Goal: Task Accomplishment & Management: Use online tool/utility

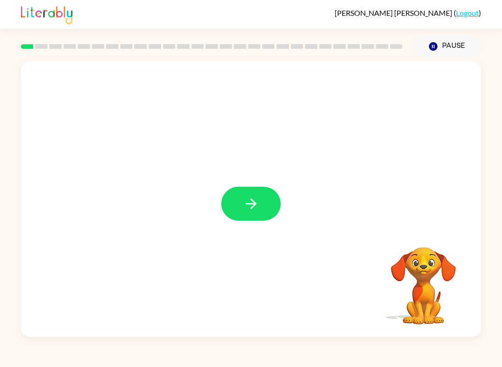
click at [266, 213] on button "button" at bounding box center [250, 204] width 59 height 34
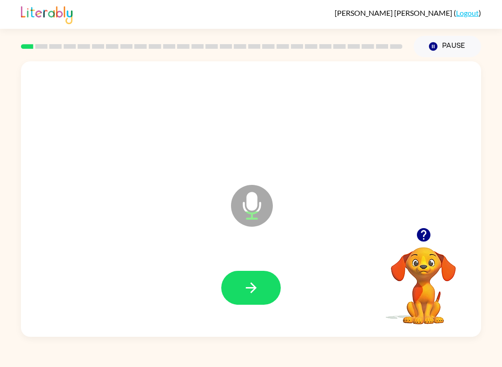
click at [259, 281] on icon "button" at bounding box center [251, 288] width 16 height 16
click at [261, 288] on button "button" at bounding box center [250, 288] width 59 height 34
click at [232, 298] on button "button" at bounding box center [250, 288] width 59 height 34
click at [259, 282] on button "button" at bounding box center [250, 288] width 59 height 34
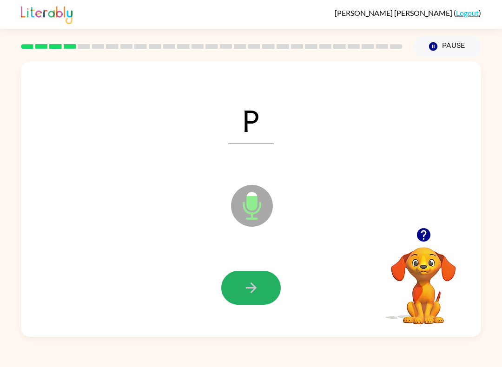
click at [256, 277] on button "button" at bounding box center [250, 288] width 59 height 34
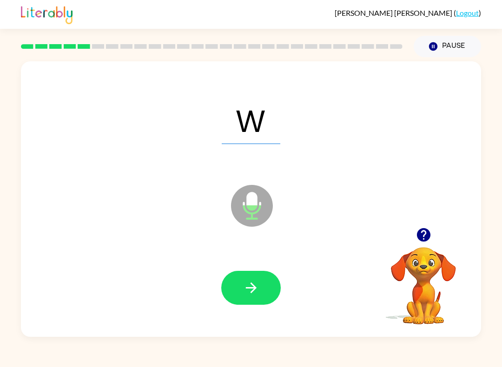
click at [254, 263] on div at bounding box center [250, 287] width 441 height 79
click at [239, 288] on button "button" at bounding box center [250, 288] width 59 height 34
click at [254, 288] on icon "button" at bounding box center [250, 287] width 11 height 11
click at [254, 271] on button "button" at bounding box center [250, 288] width 59 height 34
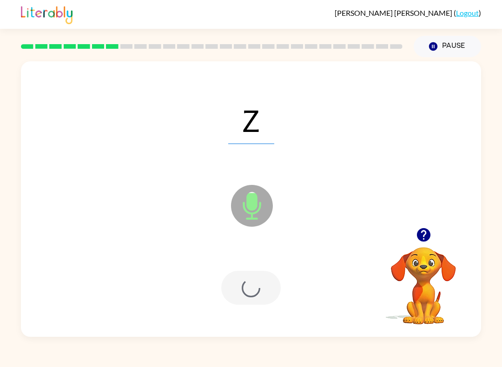
click at [254, 290] on div at bounding box center [250, 288] width 59 height 34
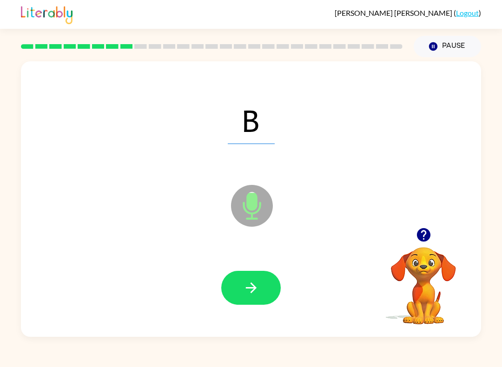
click at [254, 285] on icon "button" at bounding box center [251, 288] width 16 height 16
click at [248, 284] on icon "button" at bounding box center [251, 288] width 16 height 16
click at [239, 294] on button "button" at bounding box center [250, 288] width 59 height 34
click at [252, 285] on icon "button" at bounding box center [250, 287] width 11 height 11
click at [252, 284] on icon "button" at bounding box center [250, 287] width 11 height 11
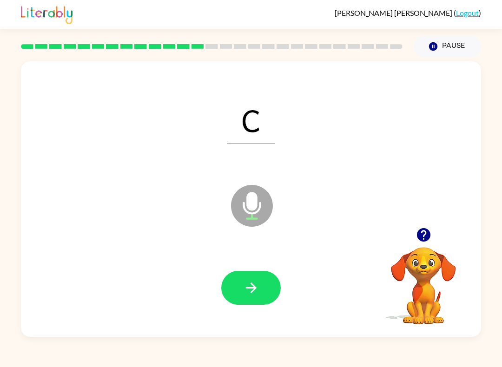
click at [247, 284] on icon "button" at bounding box center [251, 288] width 16 height 16
click at [247, 283] on icon "button" at bounding box center [251, 288] width 16 height 16
click at [251, 288] on icon "button" at bounding box center [250, 287] width 11 height 11
click at [248, 283] on icon "button" at bounding box center [251, 288] width 16 height 16
click at [250, 285] on icon "button" at bounding box center [251, 288] width 16 height 16
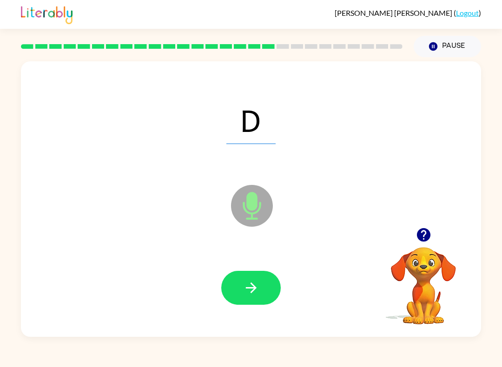
click at [247, 286] on icon "button" at bounding box center [251, 288] width 16 height 16
click at [250, 283] on icon "button" at bounding box center [251, 288] width 16 height 16
click at [258, 288] on icon "button" at bounding box center [251, 288] width 16 height 16
click at [256, 288] on icon "button" at bounding box center [251, 288] width 16 height 16
click at [252, 290] on icon "button" at bounding box center [251, 288] width 16 height 16
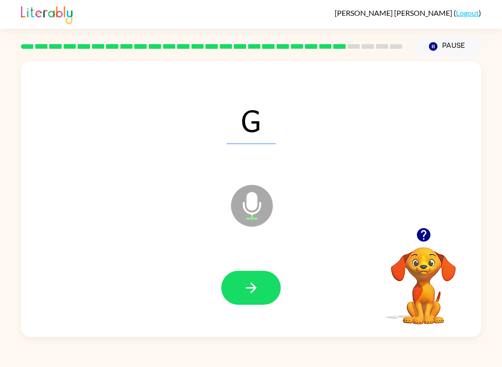
click at [257, 289] on icon "button" at bounding box center [251, 288] width 16 height 16
click at [255, 289] on icon "button" at bounding box center [250, 287] width 11 height 11
click at [252, 288] on icon "button" at bounding box center [250, 287] width 11 height 11
click at [256, 285] on icon "button" at bounding box center [251, 288] width 16 height 16
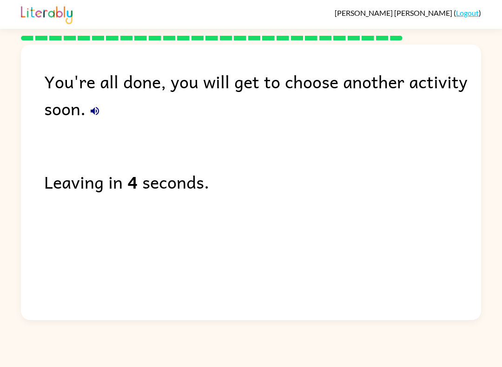
click at [468, 2] on div "Noah Canales-Llorens ( Logout )" at bounding box center [251, 14] width 460 height 29
click at [467, 11] on link "Logout" at bounding box center [467, 12] width 23 height 9
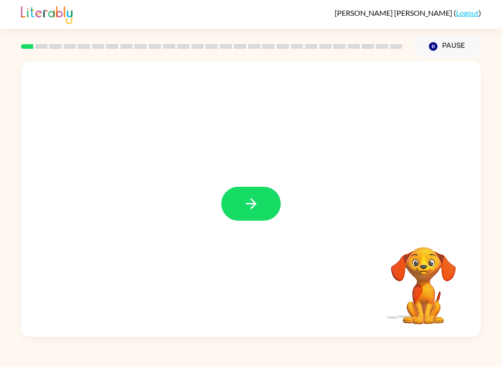
click at [259, 197] on icon "button" at bounding box center [251, 204] width 16 height 16
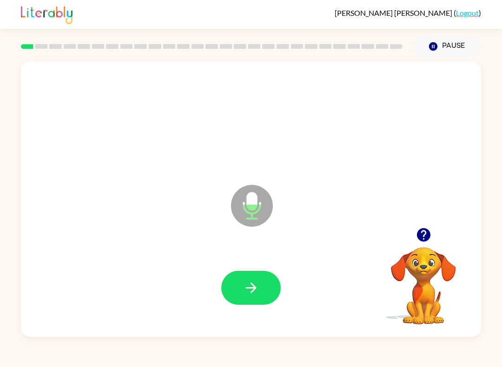
click at [253, 279] on button "button" at bounding box center [250, 288] width 59 height 34
click at [254, 287] on icon "button" at bounding box center [250, 287] width 11 height 11
click at [260, 279] on button "button" at bounding box center [250, 288] width 59 height 34
click at [260, 281] on button "button" at bounding box center [250, 288] width 59 height 34
click at [277, 295] on button "button" at bounding box center [250, 288] width 59 height 34
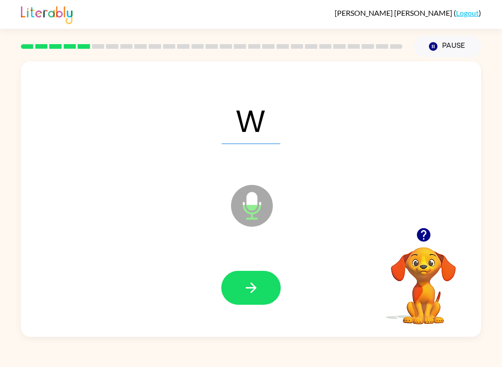
click at [254, 279] on button "button" at bounding box center [250, 288] width 59 height 34
click at [249, 289] on icon "button" at bounding box center [251, 288] width 16 height 16
click at [245, 288] on icon "button" at bounding box center [251, 288] width 16 height 16
click at [247, 282] on icon "button" at bounding box center [251, 288] width 16 height 16
click at [248, 286] on icon "button" at bounding box center [251, 288] width 16 height 16
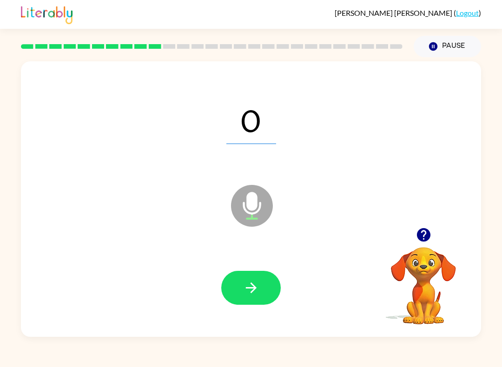
click at [250, 285] on icon "button" at bounding box center [251, 288] width 16 height 16
click at [432, 43] on icon "button" at bounding box center [433, 46] width 8 height 8
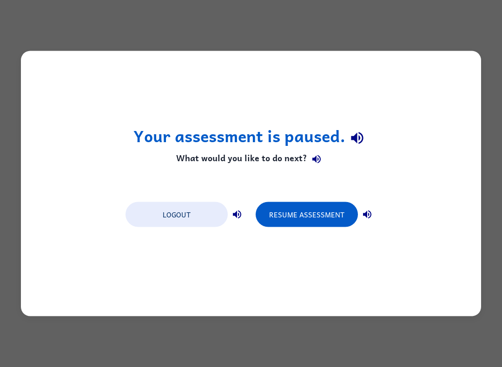
click at [316, 220] on button "Resume Assessment" at bounding box center [306, 214] width 102 height 25
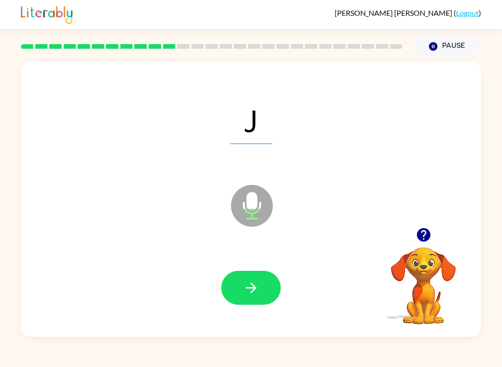
click at [202, 307] on div at bounding box center [250, 287] width 441 height 79
click at [252, 293] on icon "button" at bounding box center [251, 288] width 16 height 16
click at [248, 288] on icon "button" at bounding box center [250, 287] width 11 height 11
click at [245, 279] on button "button" at bounding box center [250, 288] width 59 height 34
click at [252, 288] on icon "button" at bounding box center [250, 287] width 11 height 11
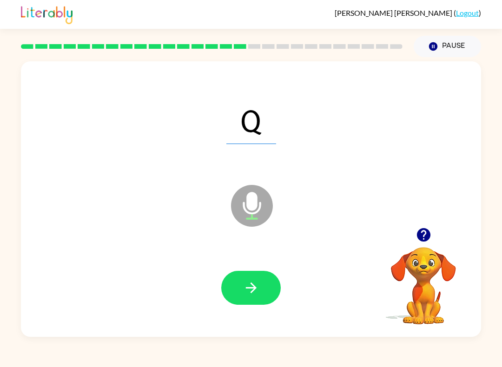
click at [253, 275] on button "button" at bounding box center [250, 288] width 59 height 34
click at [269, 294] on button "button" at bounding box center [250, 288] width 59 height 34
click at [266, 281] on button "button" at bounding box center [250, 288] width 59 height 34
click at [257, 284] on icon "button" at bounding box center [251, 288] width 16 height 16
click at [261, 287] on button "button" at bounding box center [250, 288] width 59 height 34
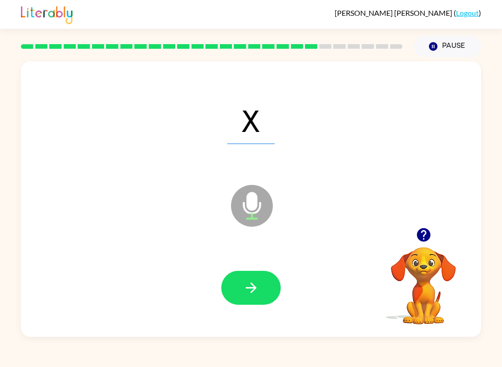
click at [263, 285] on button "button" at bounding box center [250, 288] width 59 height 34
click at [251, 293] on icon "button" at bounding box center [250, 287] width 11 height 11
click at [244, 279] on button "button" at bounding box center [250, 288] width 59 height 34
click at [258, 272] on button "button" at bounding box center [250, 288] width 59 height 34
click at [267, 285] on button "button" at bounding box center [250, 288] width 59 height 34
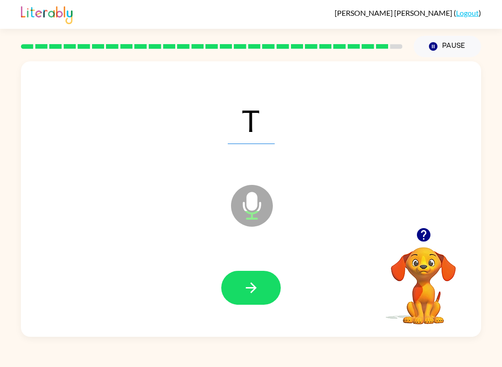
click at [260, 286] on button "button" at bounding box center [250, 288] width 59 height 34
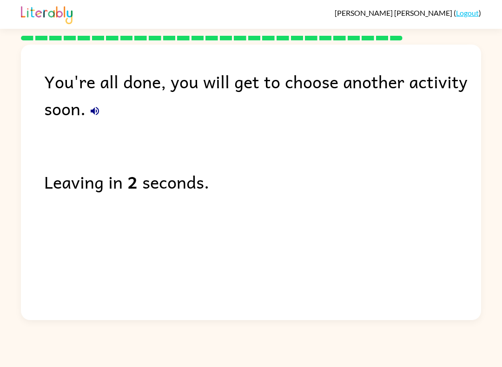
click at [466, 12] on link "Logout" at bounding box center [467, 12] width 23 height 9
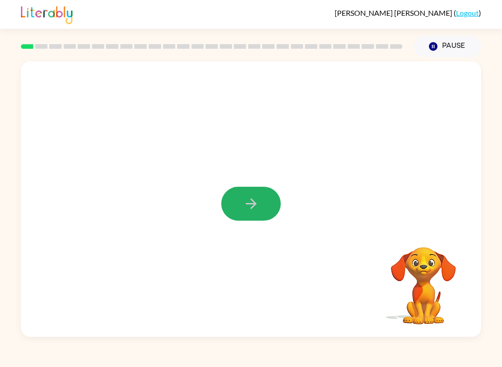
click at [273, 204] on button "button" at bounding box center [250, 204] width 59 height 34
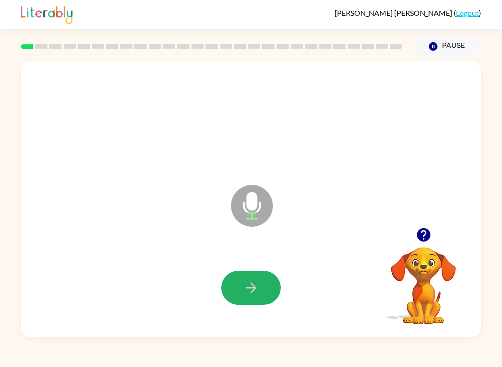
click at [255, 286] on icon "button" at bounding box center [251, 288] width 16 height 16
click at [254, 281] on icon "button" at bounding box center [251, 288] width 16 height 16
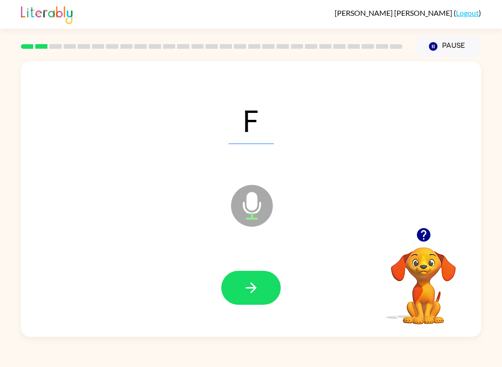
click at [258, 265] on div at bounding box center [250, 287] width 441 height 79
click at [266, 283] on button "button" at bounding box center [250, 288] width 59 height 34
click at [250, 287] on icon "button" at bounding box center [251, 288] width 16 height 16
click at [253, 293] on icon "button" at bounding box center [251, 288] width 16 height 16
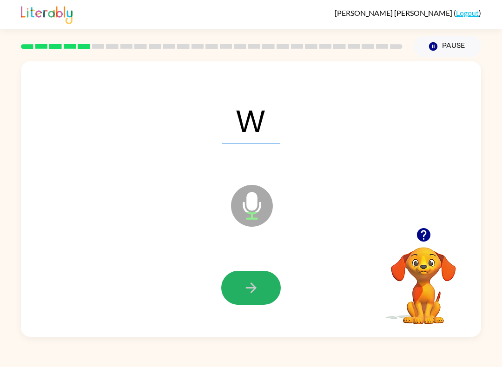
click at [253, 296] on icon "button" at bounding box center [251, 288] width 16 height 16
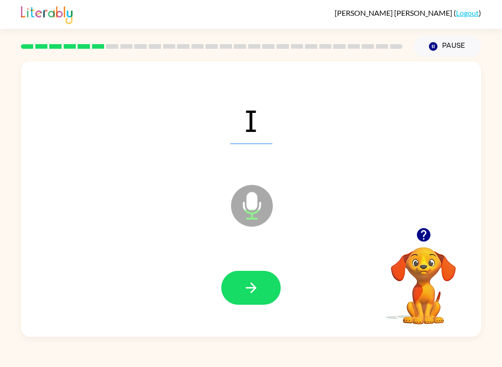
click at [250, 295] on icon "button" at bounding box center [251, 288] width 16 height 16
click at [254, 287] on icon "button" at bounding box center [250, 287] width 11 height 11
click at [255, 286] on icon "button" at bounding box center [251, 288] width 16 height 16
click at [248, 304] on button "button" at bounding box center [250, 288] width 59 height 34
click at [254, 292] on icon "button" at bounding box center [251, 288] width 16 height 16
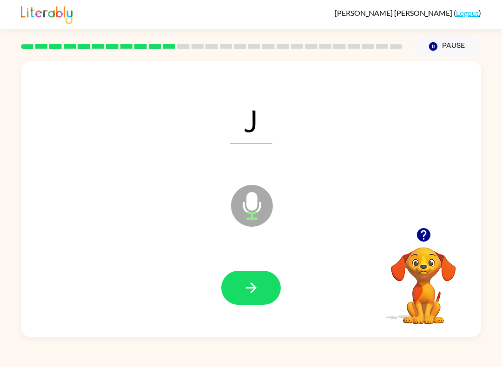
click at [255, 293] on icon "button" at bounding box center [251, 288] width 16 height 16
click at [247, 285] on icon "button" at bounding box center [251, 288] width 16 height 16
click at [251, 288] on icon "button" at bounding box center [250, 287] width 11 height 11
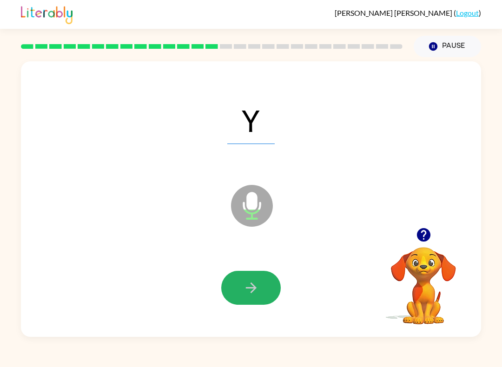
click at [244, 283] on icon "button" at bounding box center [251, 288] width 16 height 16
click at [248, 300] on button "button" at bounding box center [250, 288] width 59 height 34
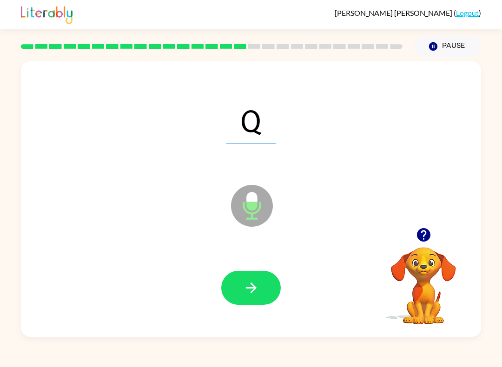
click at [257, 282] on icon "button" at bounding box center [251, 288] width 16 height 16
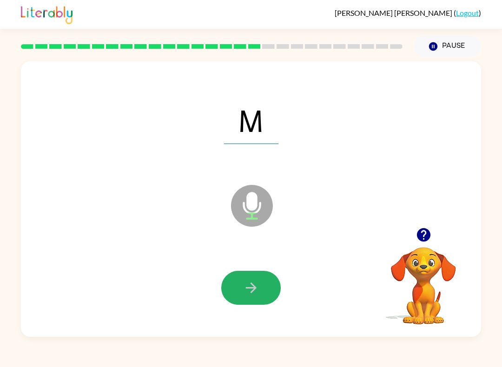
click at [255, 299] on button "button" at bounding box center [250, 288] width 59 height 34
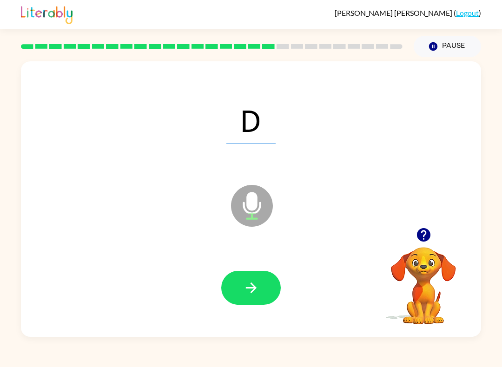
click at [249, 289] on icon "button" at bounding box center [251, 288] width 16 height 16
click at [252, 295] on icon "button" at bounding box center [251, 288] width 16 height 16
click at [254, 296] on button "button" at bounding box center [250, 288] width 59 height 34
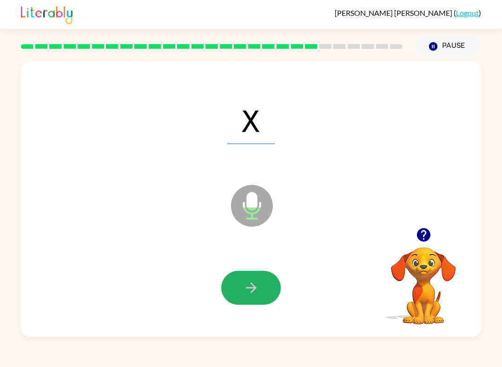
click at [254, 294] on icon "button" at bounding box center [251, 288] width 16 height 16
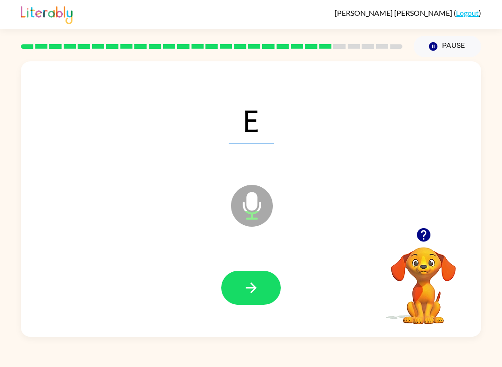
click at [273, 288] on button "button" at bounding box center [250, 288] width 59 height 34
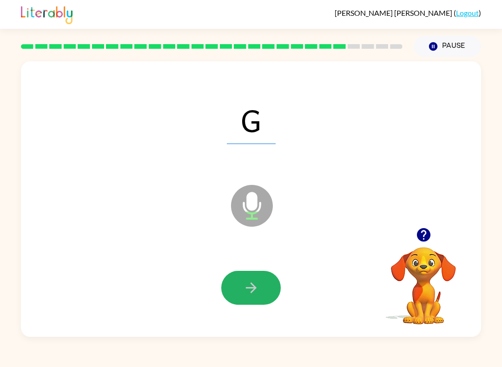
click at [254, 297] on button "button" at bounding box center [250, 288] width 59 height 34
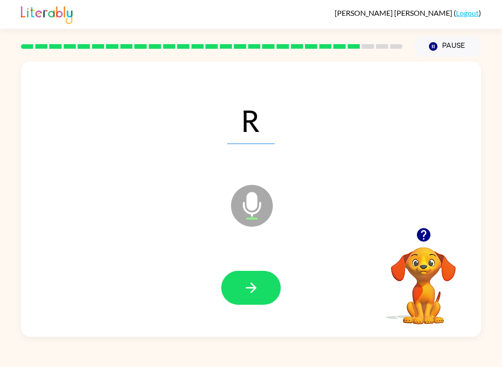
click at [261, 290] on button "button" at bounding box center [250, 288] width 59 height 34
click at [263, 295] on button "button" at bounding box center [250, 288] width 59 height 34
click at [246, 294] on icon "button" at bounding box center [251, 288] width 16 height 16
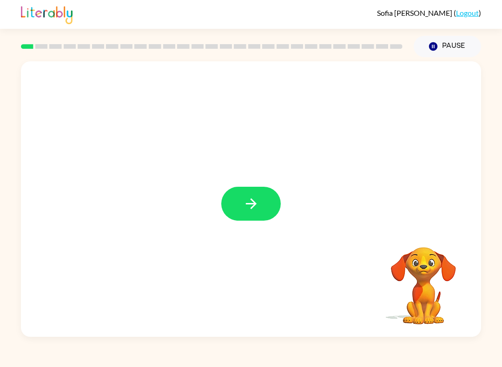
click at [264, 197] on button "button" at bounding box center [250, 204] width 59 height 34
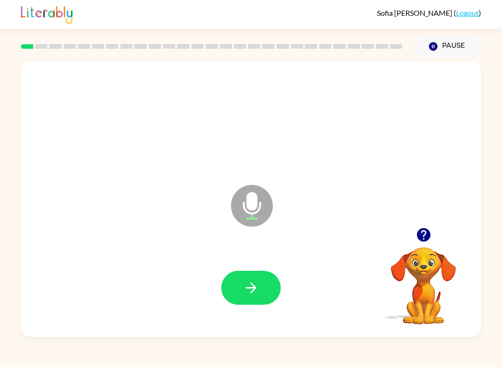
click at [263, 304] on button "button" at bounding box center [250, 288] width 59 height 34
click at [255, 287] on icon "button" at bounding box center [250, 287] width 11 height 11
click at [271, 286] on button "button" at bounding box center [250, 288] width 59 height 34
click at [259, 305] on button "button" at bounding box center [250, 288] width 59 height 34
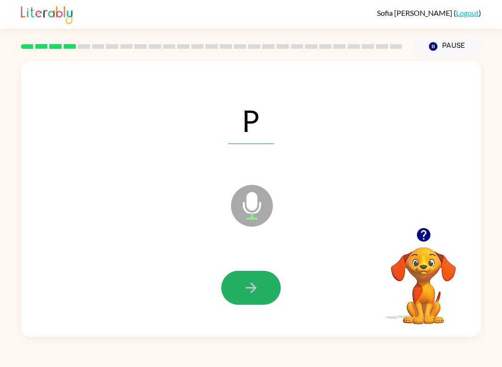
click at [253, 282] on icon "button" at bounding box center [251, 288] width 16 height 16
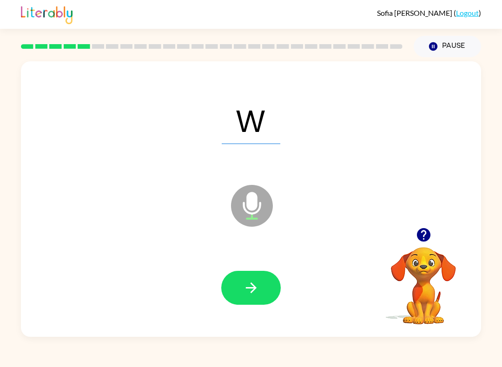
click at [253, 285] on icon "button" at bounding box center [250, 287] width 11 height 11
click at [272, 294] on button "button" at bounding box center [250, 288] width 59 height 34
click at [253, 293] on icon "button" at bounding box center [251, 288] width 16 height 16
click at [256, 294] on icon "button" at bounding box center [251, 288] width 16 height 16
click at [252, 287] on icon "button" at bounding box center [251, 288] width 16 height 16
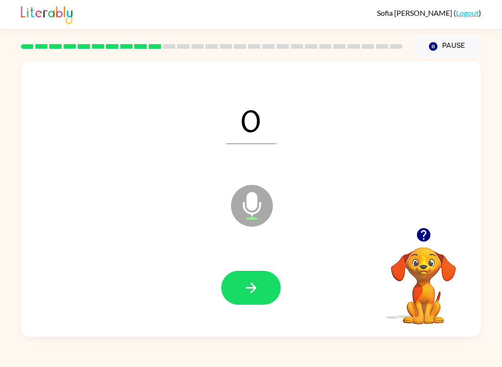
click at [244, 290] on icon "button" at bounding box center [251, 288] width 16 height 16
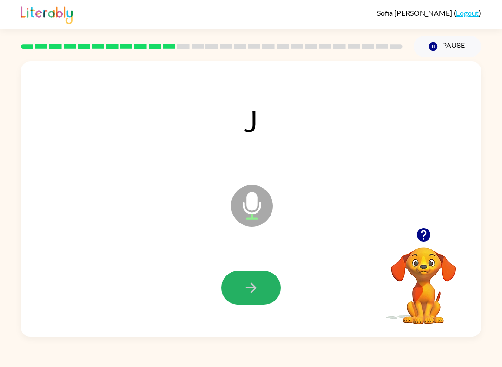
click at [252, 287] on icon "button" at bounding box center [251, 288] width 16 height 16
click at [253, 286] on icon "button" at bounding box center [250, 287] width 11 height 11
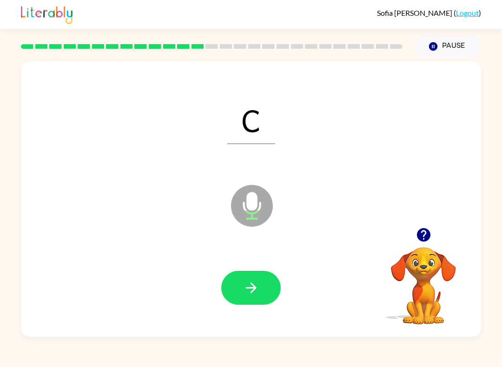
click at [247, 288] on icon "button" at bounding box center [250, 287] width 11 height 11
click at [251, 294] on icon "button" at bounding box center [251, 288] width 16 height 16
click at [267, 298] on button "button" at bounding box center [250, 288] width 59 height 34
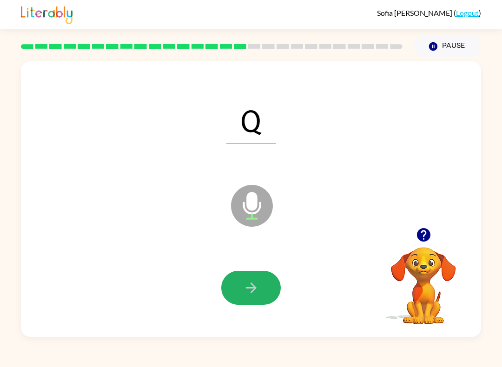
click at [252, 295] on icon "button" at bounding box center [251, 288] width 16 height 16
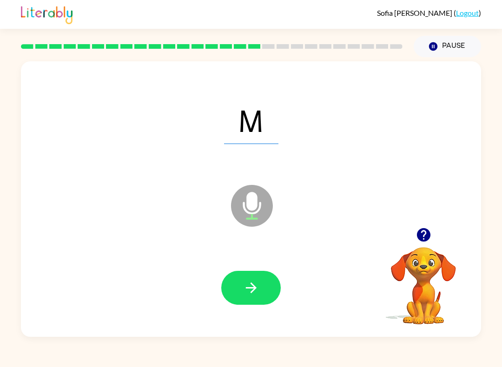
click at [256, 281] on icon "button" at bounding box center [251, 288] width 16 height 16
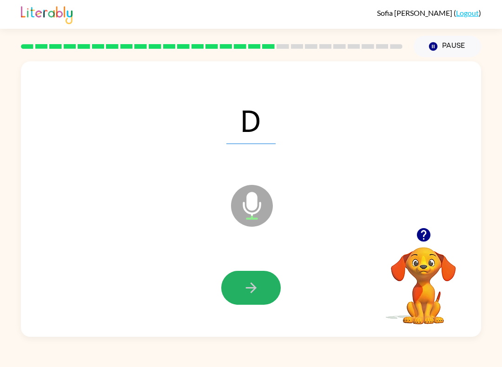
click at [266, 294] on button "button" at bounding box center [250, 288] width 59 height 34
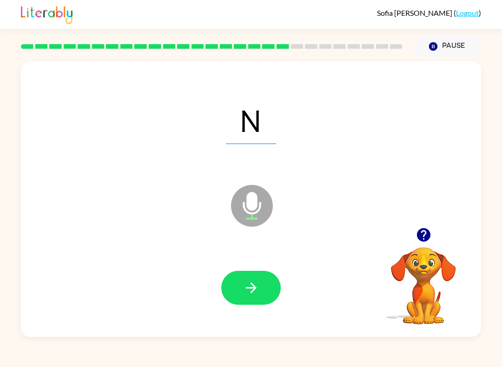
click at [257, 301] on button "button" at bounding box center [250, 288] width 59 height 34
click at [256, 297] on button "button" at bounding box center [250, 288] width 59 height 34
click at [247, 300] on button "button" at bounding box center [250, 288] width 59 height 34
click at [262, 304] on button "button" at bounding box center [250, 288] width 59 height 34
click at [247, 292] on icon "button" at bounding box center [251, 288] width 16 height 16
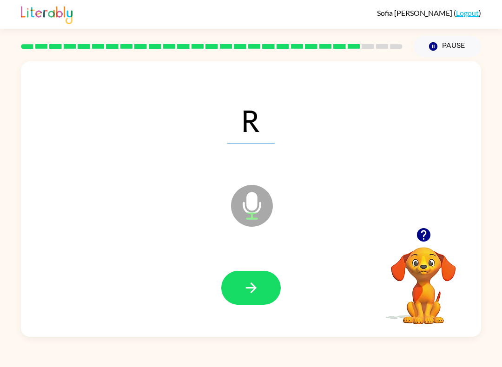
click at [249, 298] on button "button" at bounding box center [250, 288] width 59 height 34
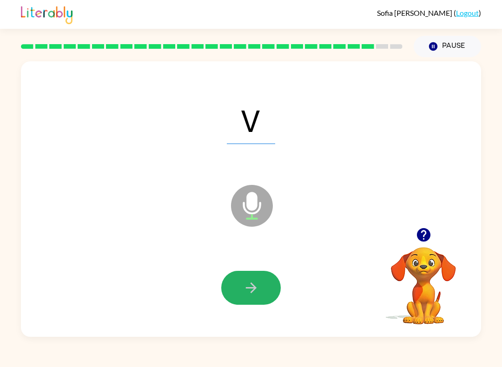
click at [234, 287] on button "button" at bounding box center [250, 288] width 59 height 34
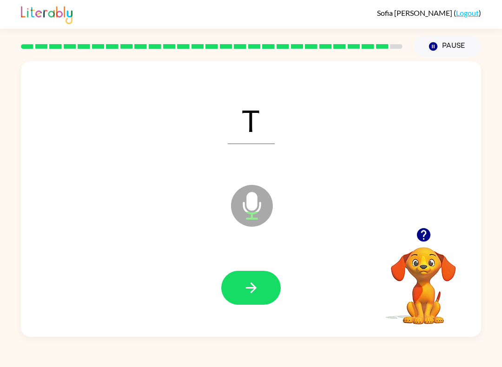
click at [258, 296] on button "button" at bounding box center [250, 288] width 59 height 34
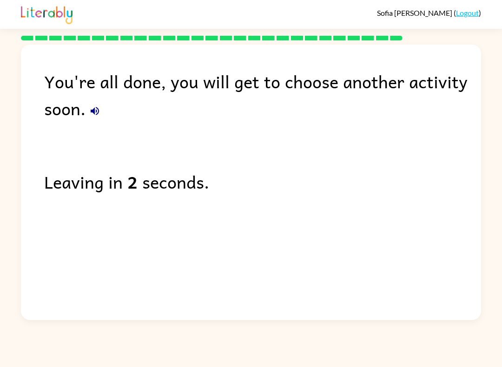
click at [460, 9] on link "Logout" at bounding box center [467, 12] width 23 height 9
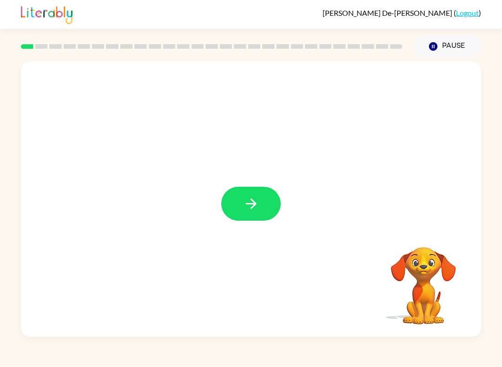
click at [253, 217] on button "button" at bounding box center [250, 204] width 59 height 34
click at [253, 196] on div at bounding box center [228, 182] width 397 height 37
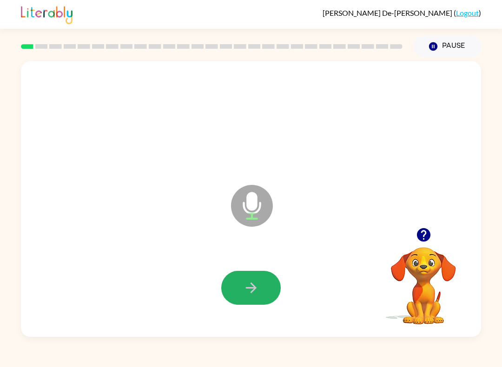
click at [256, 289] on icon "button" at bounding box center [251, 288] width 16 height 16
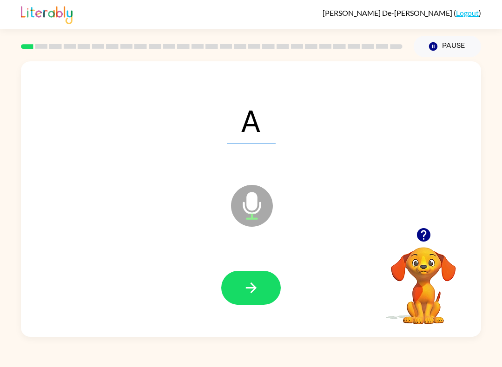
click at [236, 286] on button "button" at bounding box center [250, 288] width 59 height 34
click at [249, 310] on div at bounding box center [250, 287] width 441 height 79
click at [266, 276] on button "button" at bounding box center [250, 288] width 59 height 34
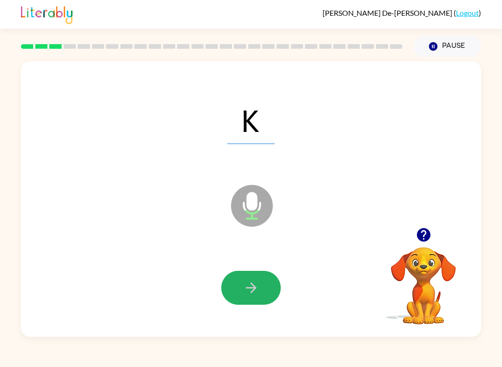
click at [266, 299] on button "button" at bounding box center [250, 288] width 59 height 34
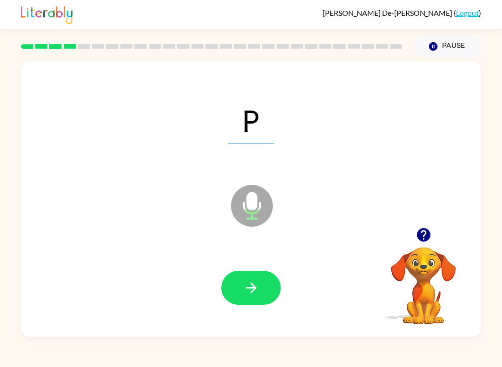
click at [262, 294] on button "button" at bounding box center [250, 288] width 59 height 34
click at [261, 287] on button "button" at bounding box center [250, 288] width 59 height 34
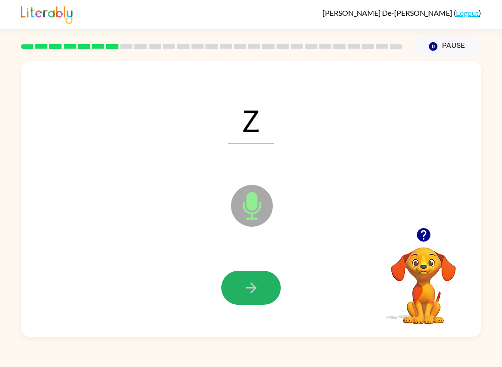
click at [254, 295] on icon "button" at bounding box center [251, 288] width 16 height 16
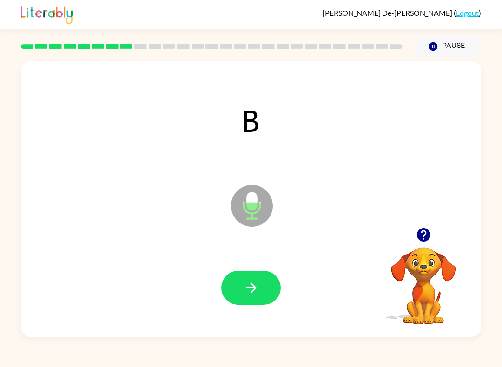
click at [265, 278] on button "button" at bounding box center [250, 288] width 59 height 34
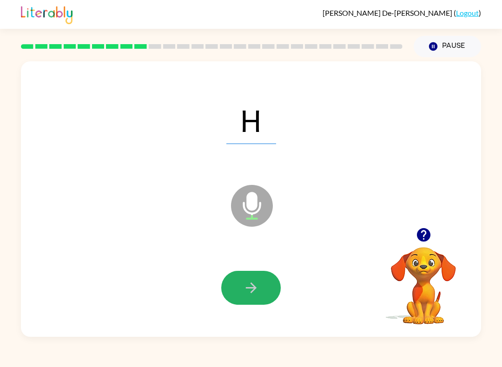
click at [263, 276] on button "button" at bounding box center [250, 288] width 59 height 34
click at [261, 295] on button "button" at bounding box center [250, 288] width 59 height 34
click at [259, 272] on button "button" at bounding box center [250, 288] width 59 height 34
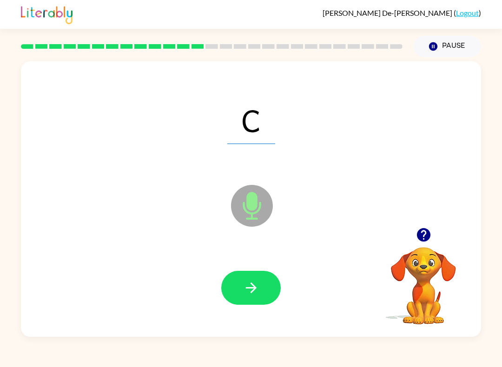
click at [258, 287] on icon "button" at bounding box center [251, 288] width 16 height 16
click at [259, 305] on button "button" at bounding box center [250, 288] width 59 height 34
click at [260, 281] on button "button" at bounding box center [250, 288] width 59 height 34
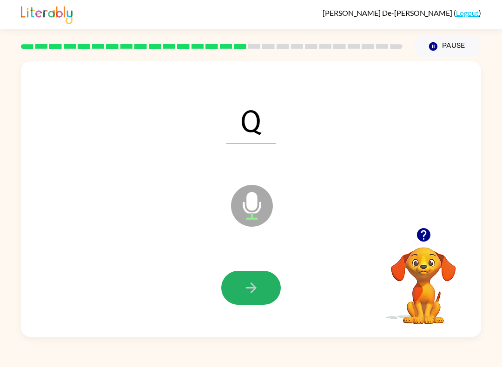
click at [245, 277] on button "button" at bounding box center [250, 288] width 59 height 34
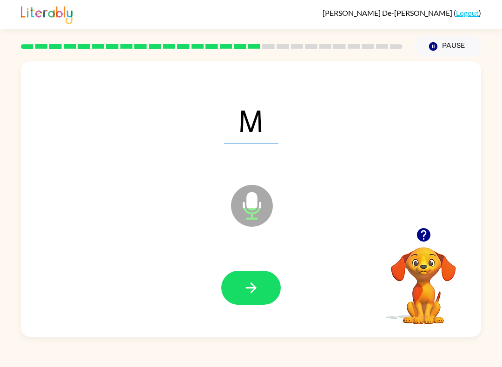
click at [270, 263] on div at bounding box center [250, 287] width 441 height 79
click at [244, 288] on icon "button" at bounding box center [251, 288] width 16 height 16
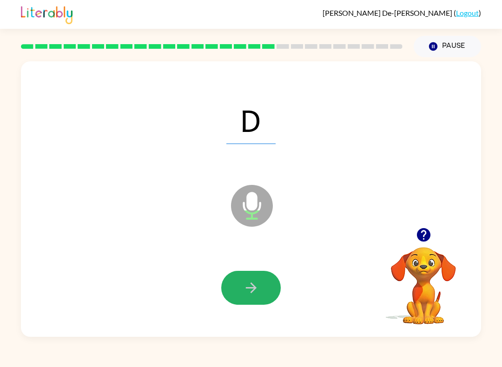
click at [246, 297] on button "button" at bounding box center [250, 288] width 59 height 34
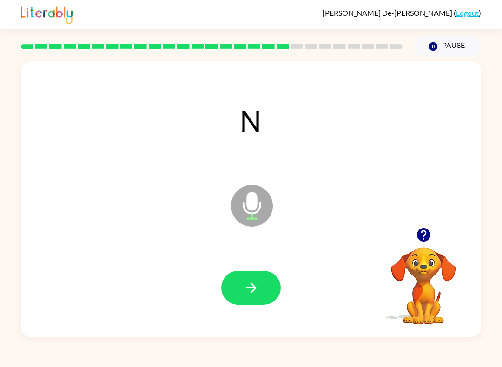
click at [229, 297] on button "button" at bounding box center [250, 288] width 59 height 34
click at [263, 275] on button "button" at bounding box center [250, 288] width 59 height 34
click at [246, 289] on icon "button" at bounding box center [251, 288] width 16 height 16
click at [248, 290] on icon "button" at bounding box center [251, 288] width 16 height 16
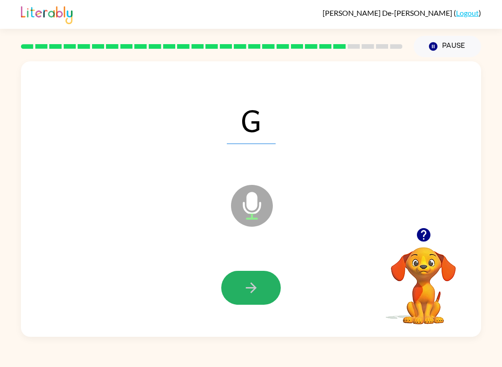
click at [255, 294] on icon "button" at bounding box center [251, 288] width 16 height 16
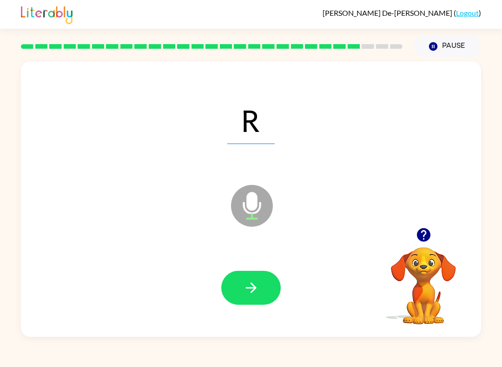
click at [254, 299] on button "button" at bounding box center [250, 288] width 59 height 34
click at [247, 283] on icon "button" at bounding box center [251, 288] width 16 height 16
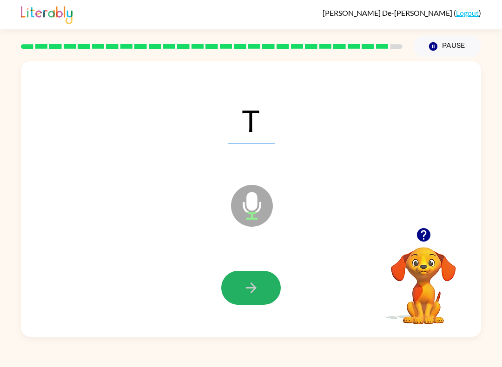
click at [243, 292] on icon "button" at bounding box center [251, 288] width 16 height 16
